Goal: Transaction & Acquisition: Purchase product/service

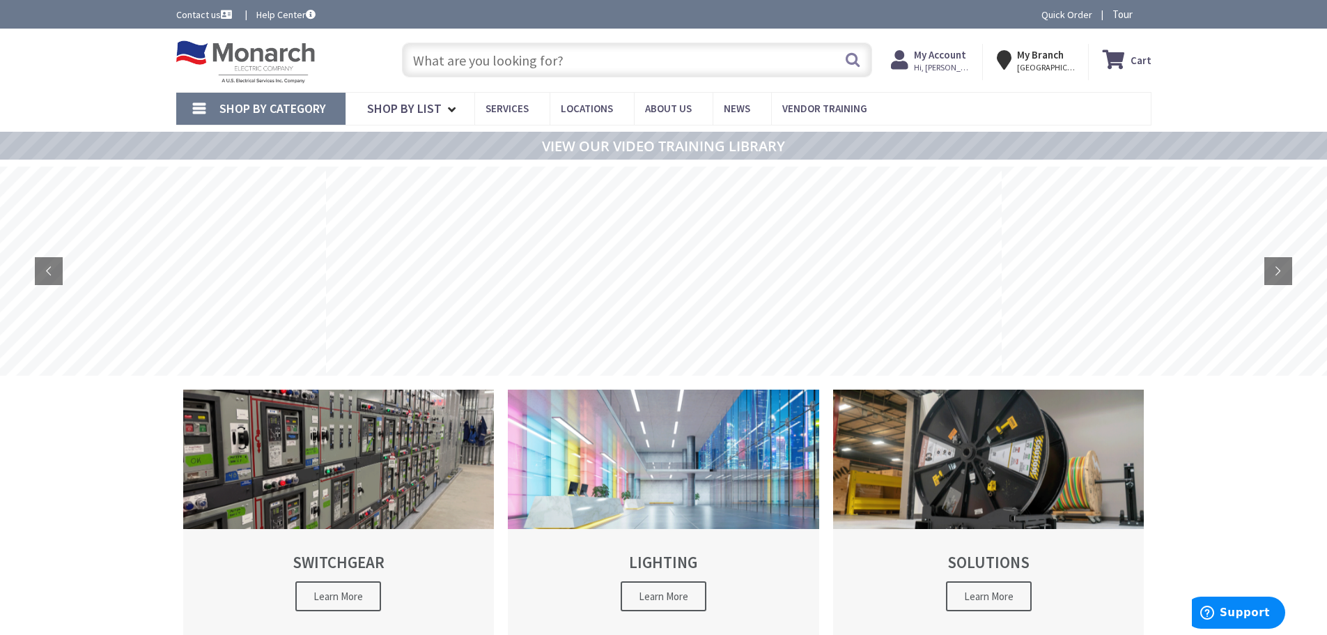
click at [457, 59] on input "text" at bounding box center [637, 60] width 470 height 35
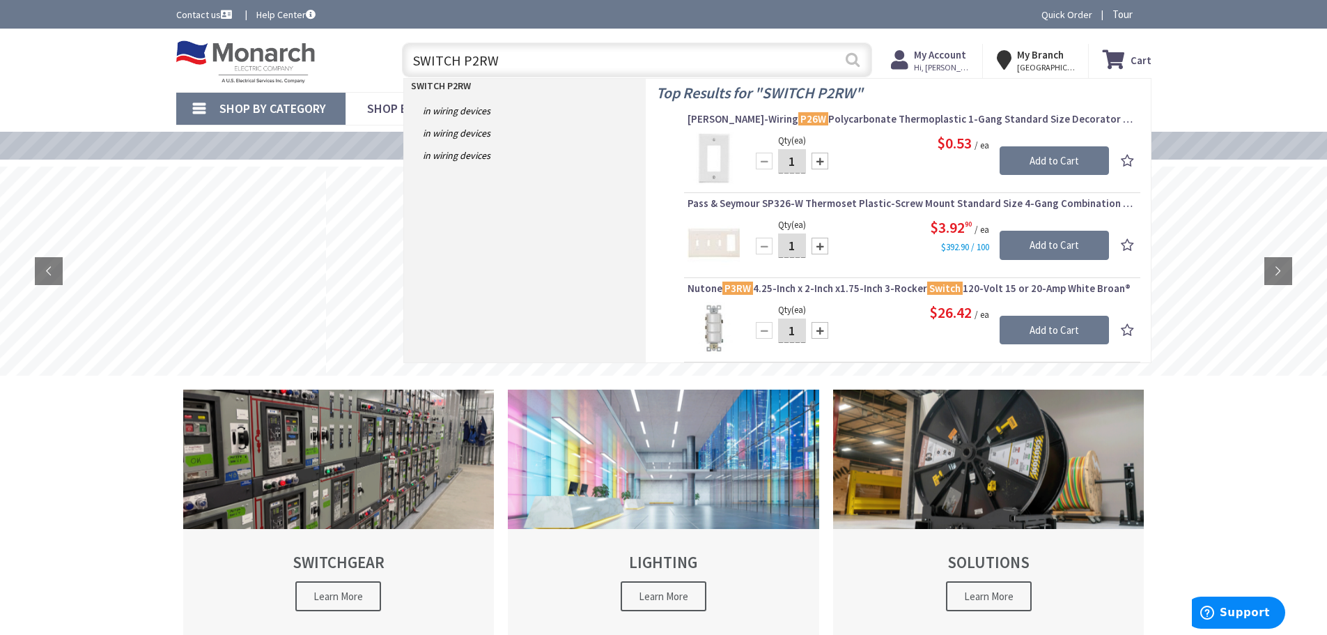
type input "SWITCH P2RW"
click at [855, 62] on button "Search" at bounding box center [853, 59] width 18 height 31
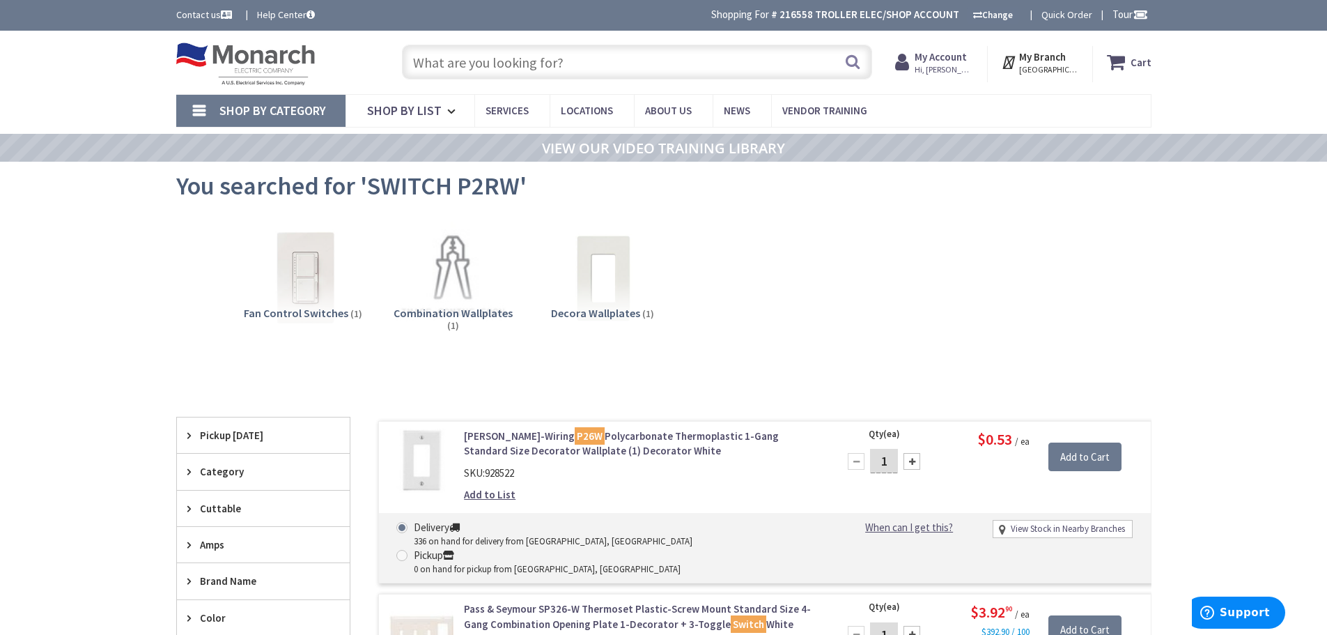
click at [585, 63] on input "text" at bounding box center [637, 62] width 470 height 35
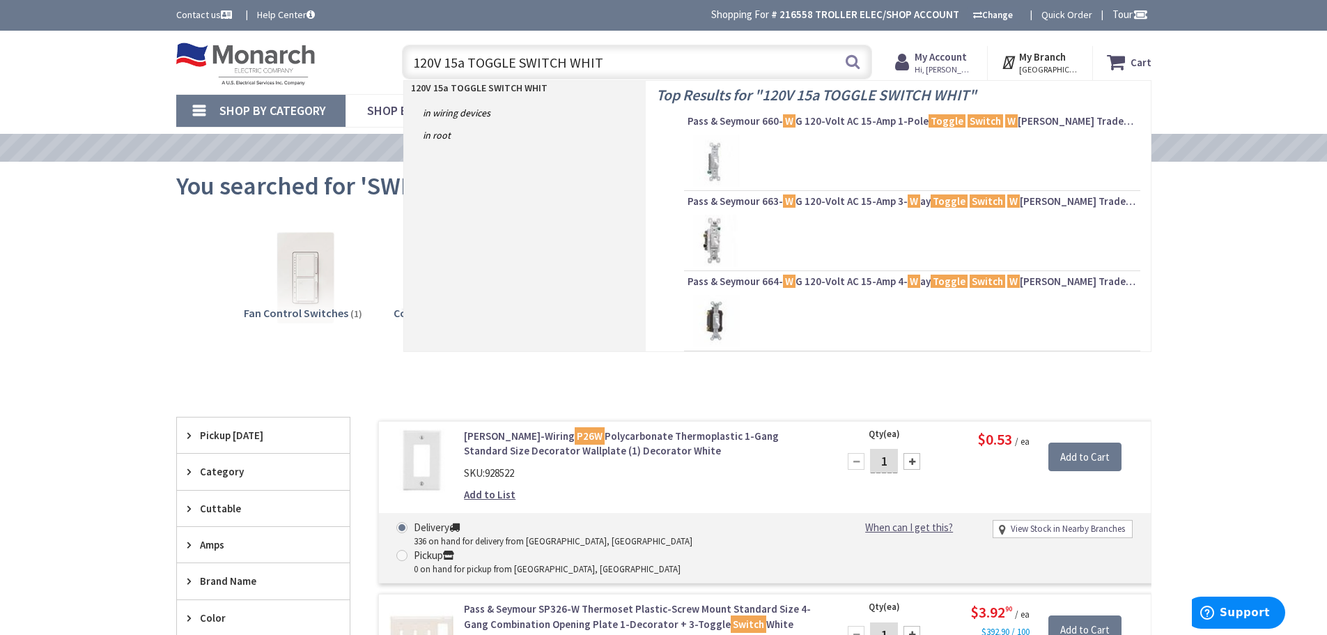
type input "120V 15a TOGGLE SWITCH WHITE"
